Goal: Information Seeking & Learning: Check status

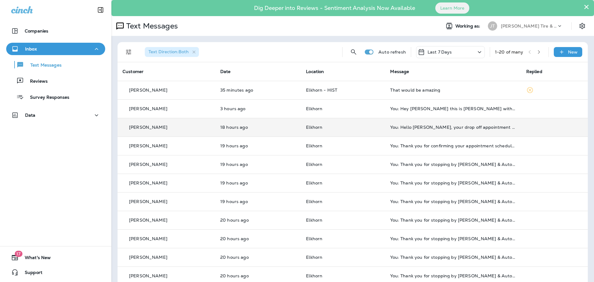
click at [199, 128] on div "[PERSON_NAME]" at bounding box center [167, 127] width 88 height 7
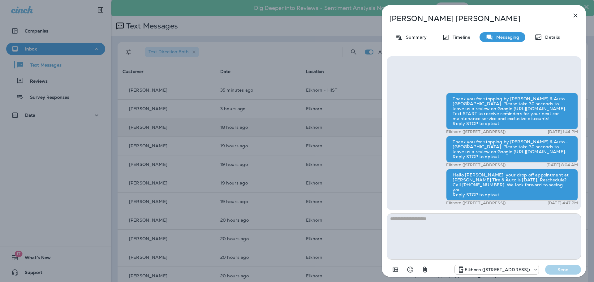
click at [575, 15] on icon "button" at bounding box center [576, 16] width 4 height 4
